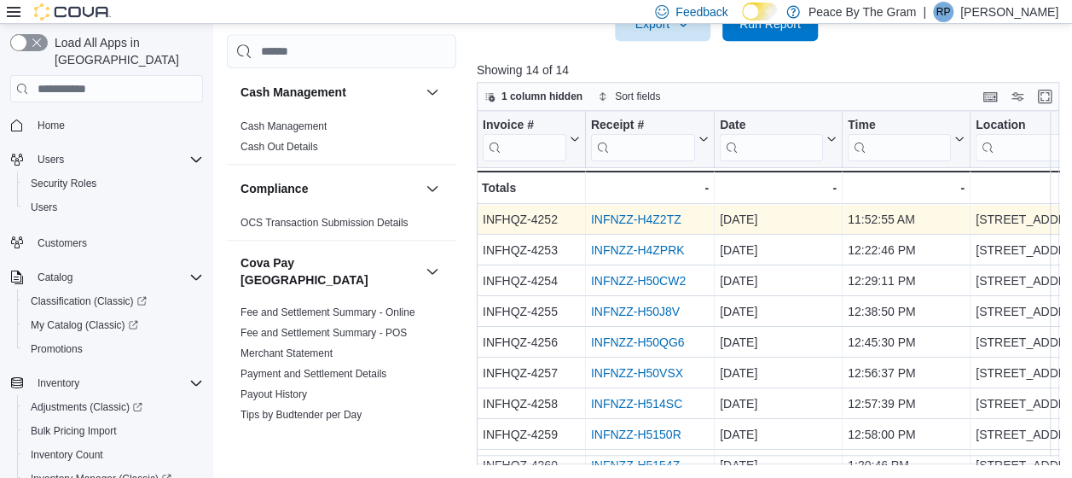
click at [640, 217] on link "INFNZZ-H4Z2TZ" at bounding box center [636, 219] width 90 height 14
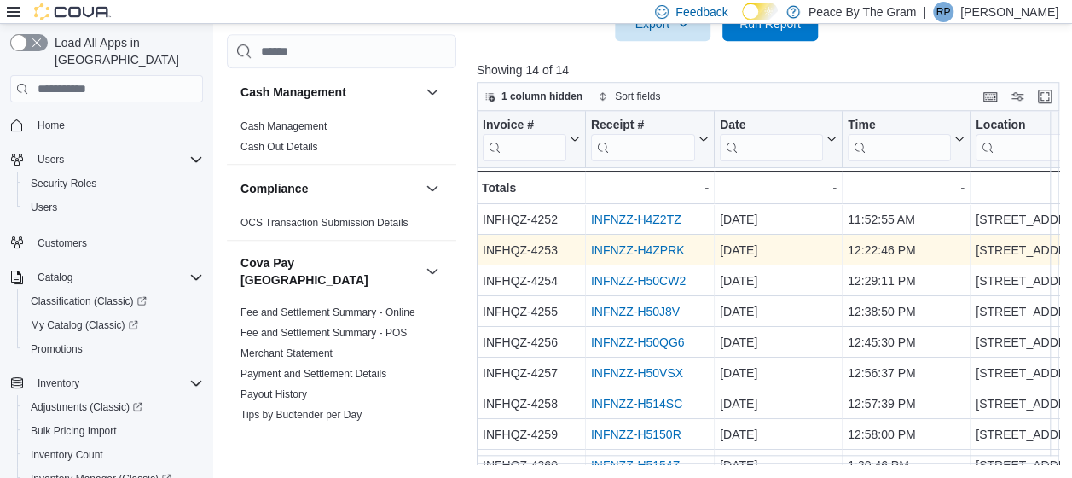
click at [638, 252] on link "INFNZZ-H4ZPRK" at bounding box center [638, 250] width 94 height 14
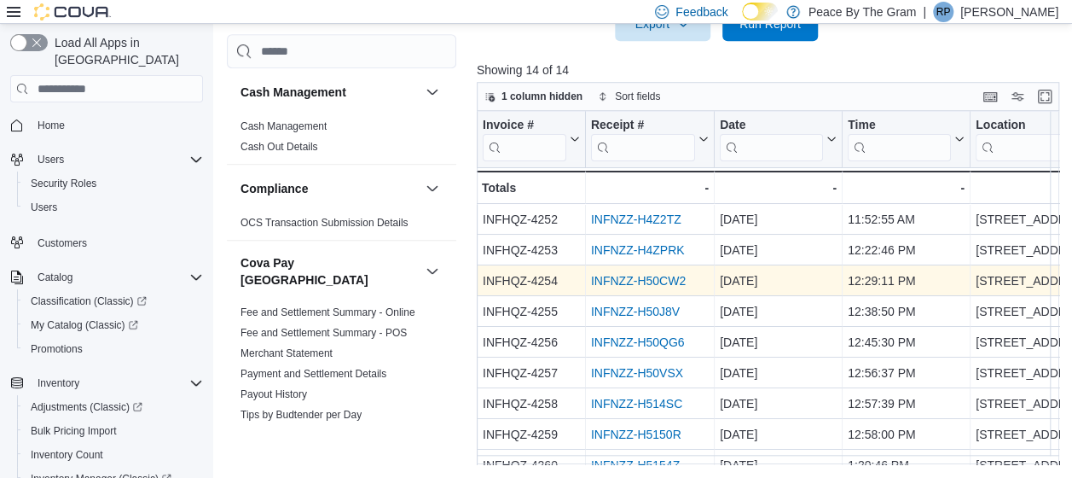
click at [642, 276] on link "INFNZZ-H50CW2" at bounding box center [638, 281] width 95 height 14
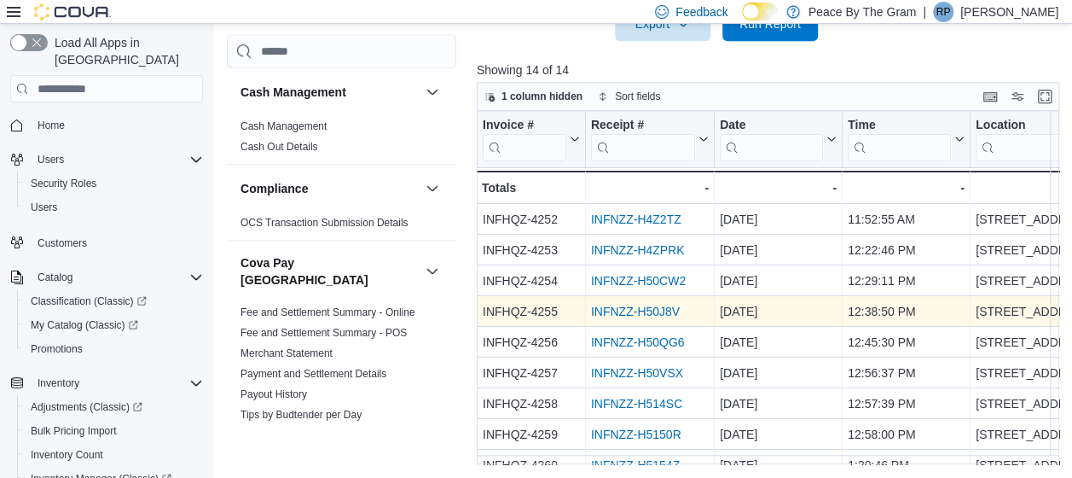
click at [640, 313] on link "INFNZZ-H50J8V" at bounding box center [635, 311] width 89 height 14
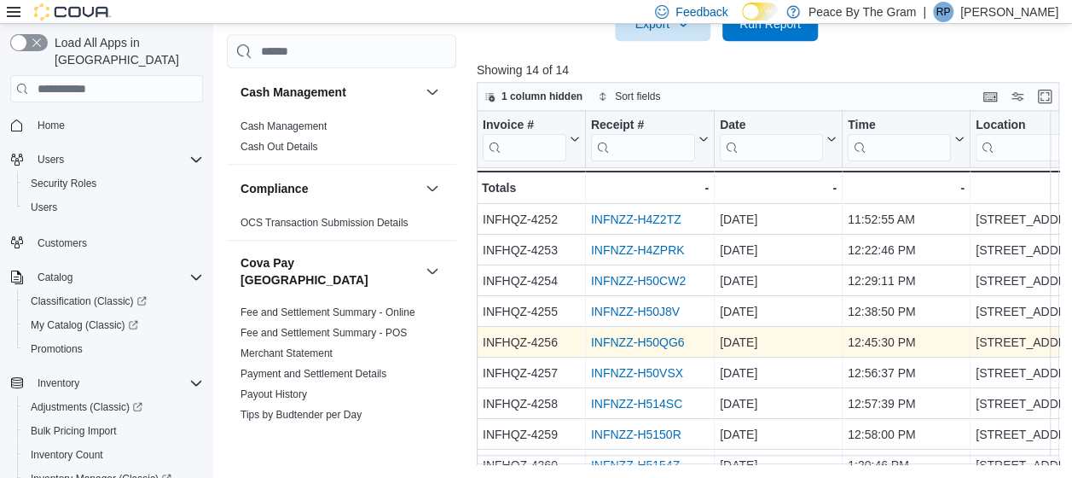
click at [617, 339] on link "INFNZZ-H50QG6" at bounding box center [638, 342] width 94 height 14
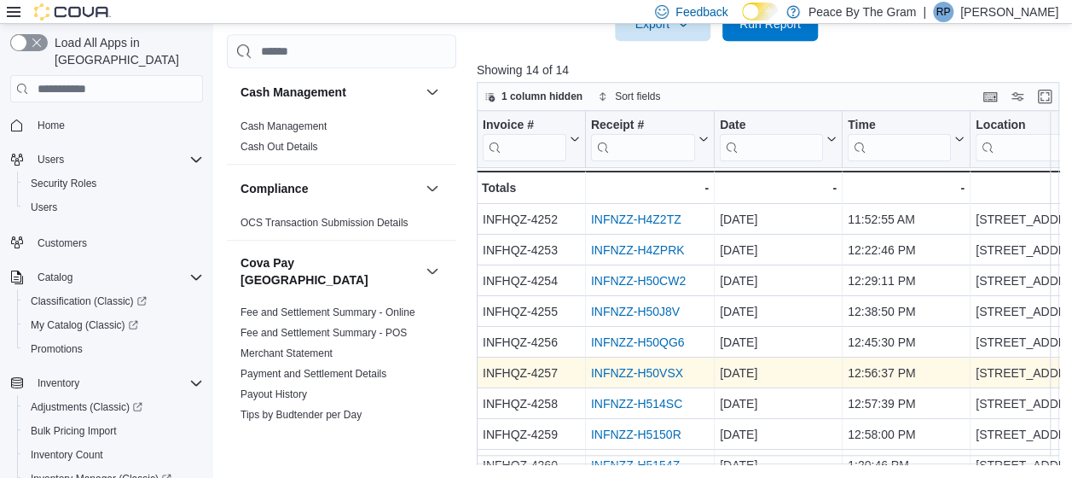
click at [623, 370] on link "INFNZZ-H50VSX" at bounding box center [637, 373] width 92 height 14
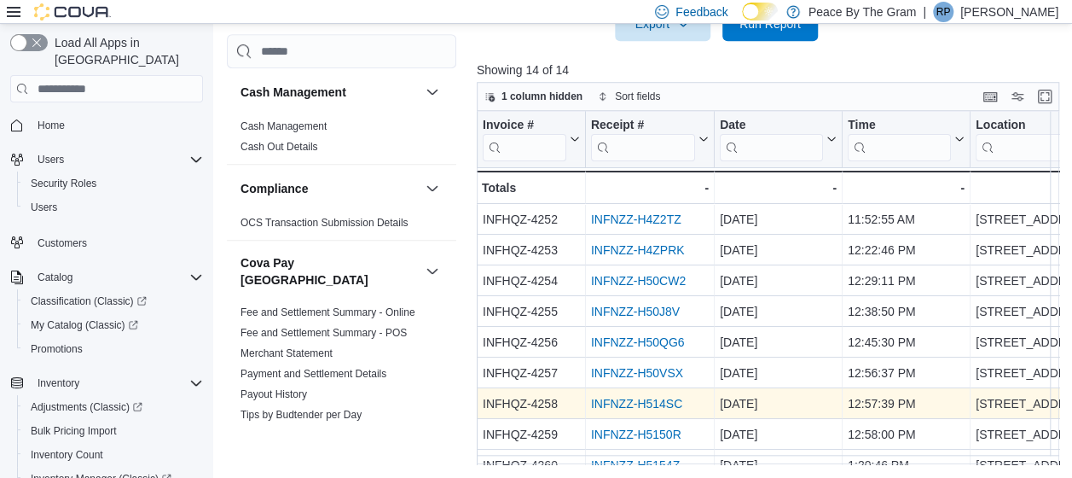
click at [624, 403] on link "INFNZZ-H514SC" at bounding box center [636, 404] width 91 height 14
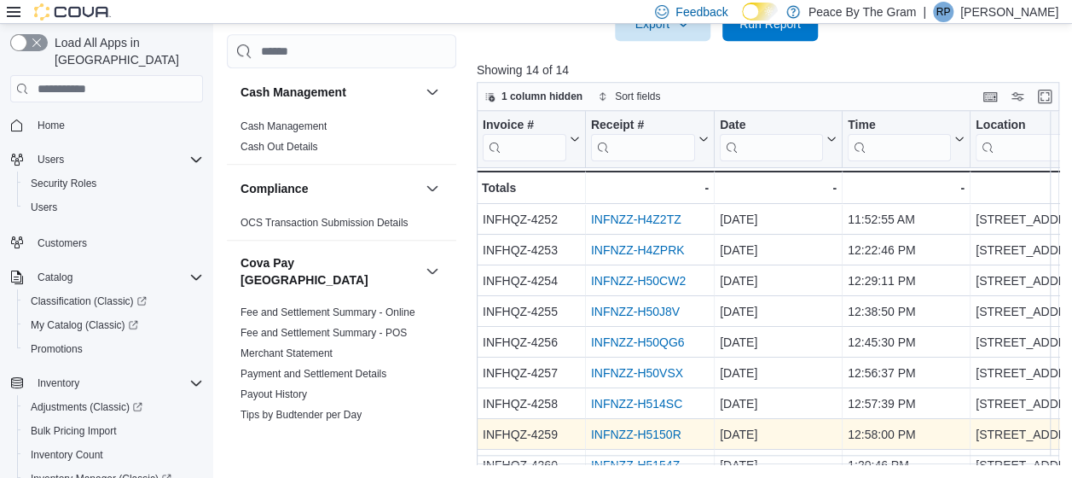
click at [648, 430] on link "INFNZZ-H5150R" at bounding box center [636, 434] width 90 height 14
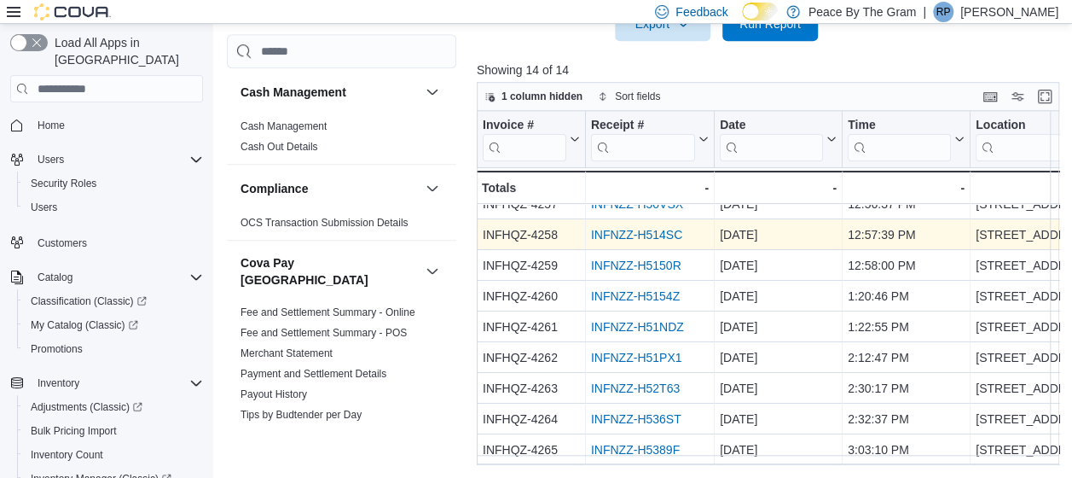
scroll to position [177, 0]
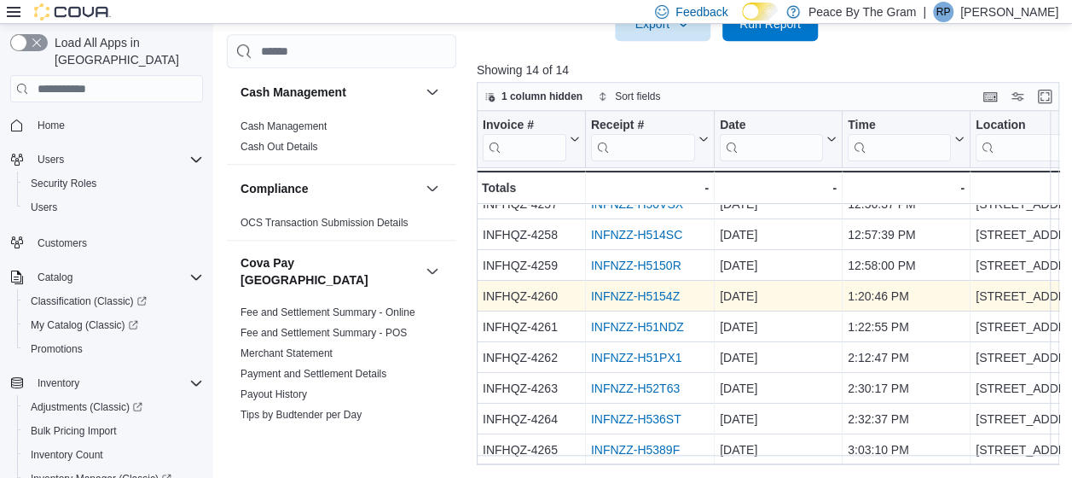
click at [632, 289] on link "INFNZZ-H5154Z" at bounding box center [635, 296] width 89 height 14
click at [624, 289] on link "INFNZZ-H5154Z" at bounding box center [635, 296] width 89 height 14
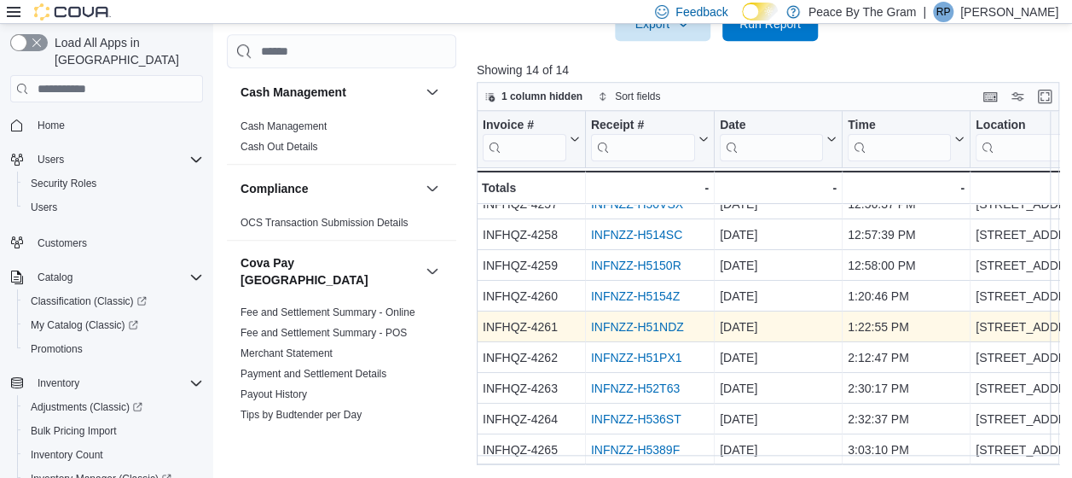
click at [635, 320] on link "INFNZZ-H51NDZ" at bounding box center [637, 327] width 93 height 14
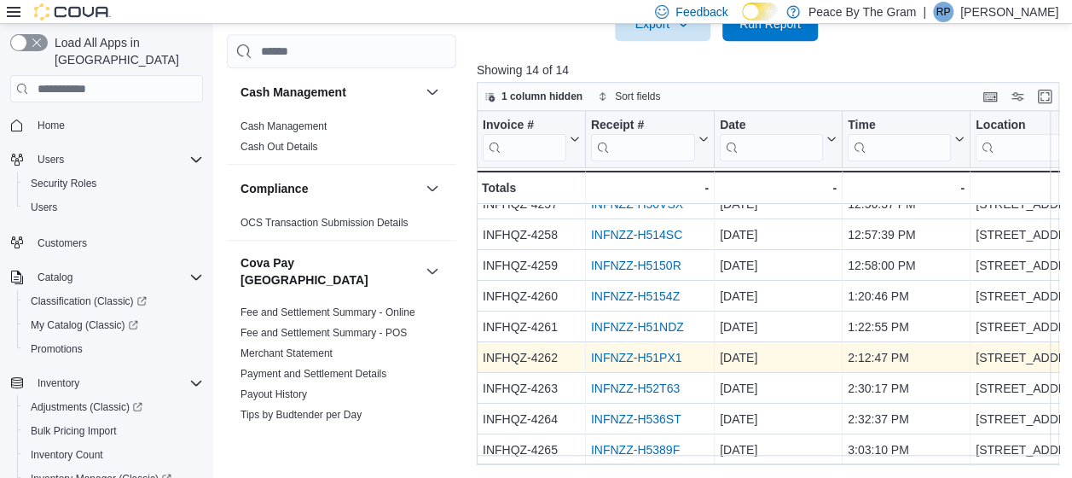
click at [619, 351] on link "INFNZZ-H51PX1" at bounding box center [636, 358] width 91 height 14
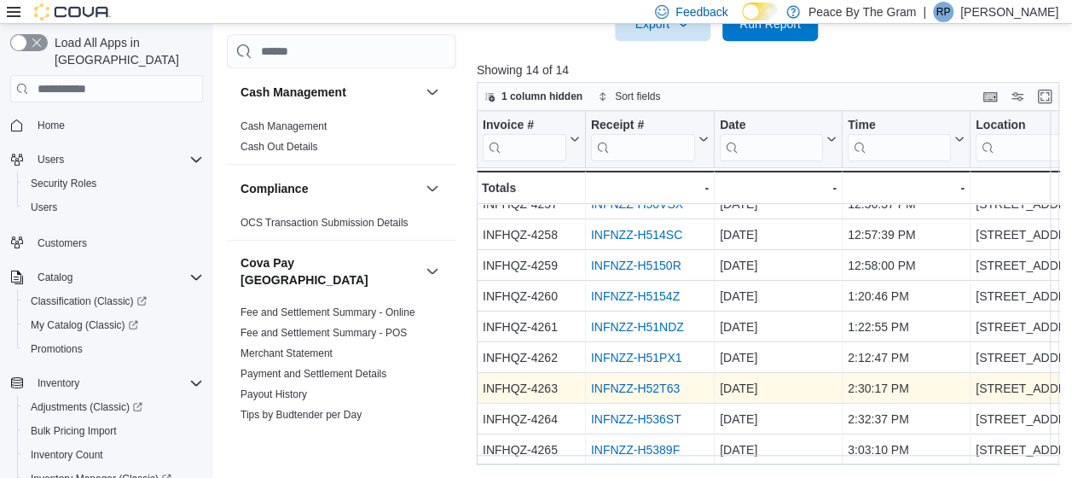
click at [652, 381] on link "INFNZZ-H52T63" at bounding box center [635, 388] width 89 height 14
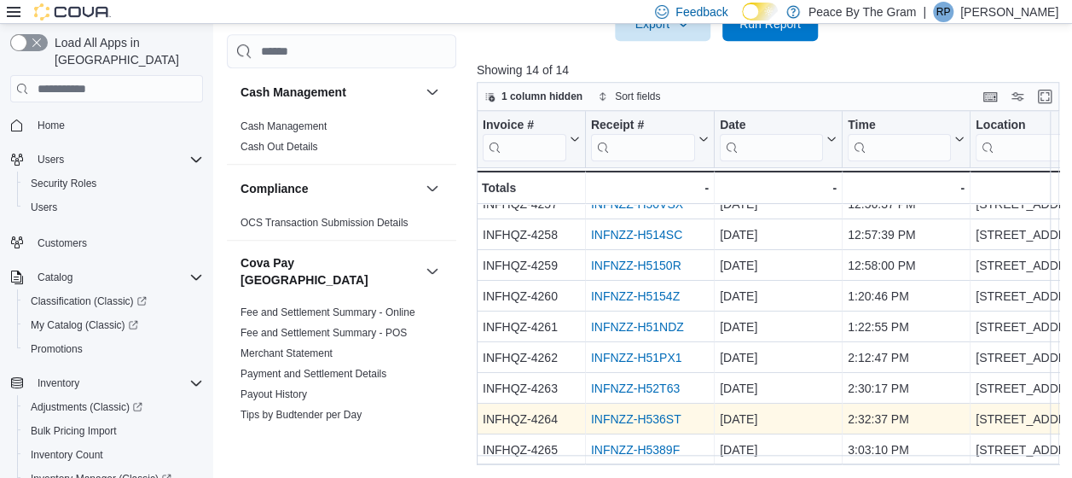
click at [630, 414] on link "INFNZZ-H536ST" at bounding box center [636, 419] width 90 height 14
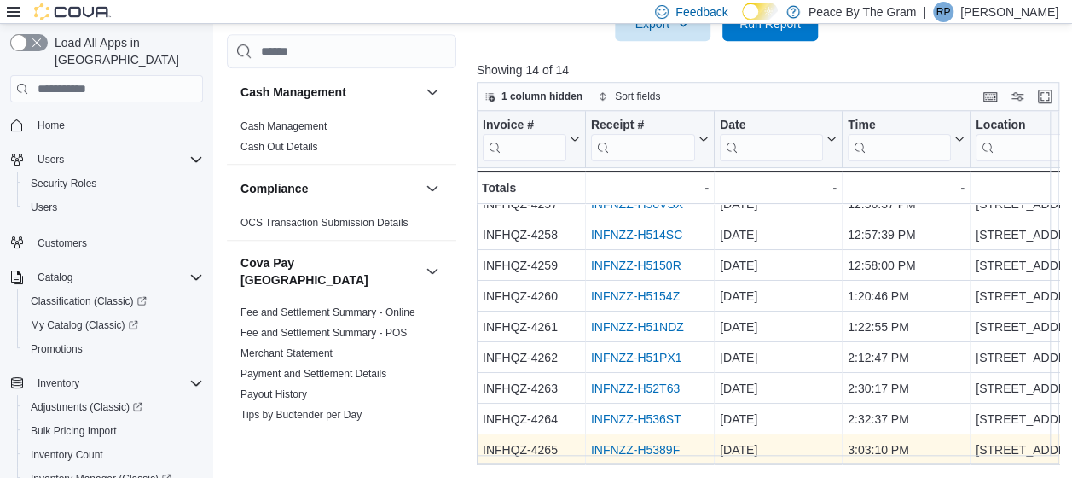
click at [657, 444] on link "INFNZZ-H5389F" at bounding box center [635, 450] width 89 height 14
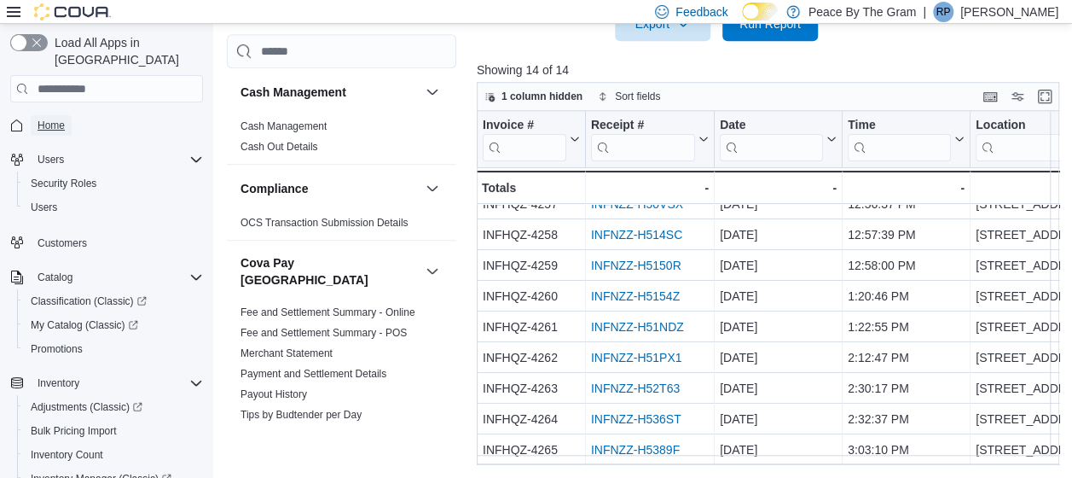
click at [55, 119] on span "Home" at bounding box center [51, 126] width 27 height 14
